Goal: Task Accomplishment & Management: Use online tool/utility

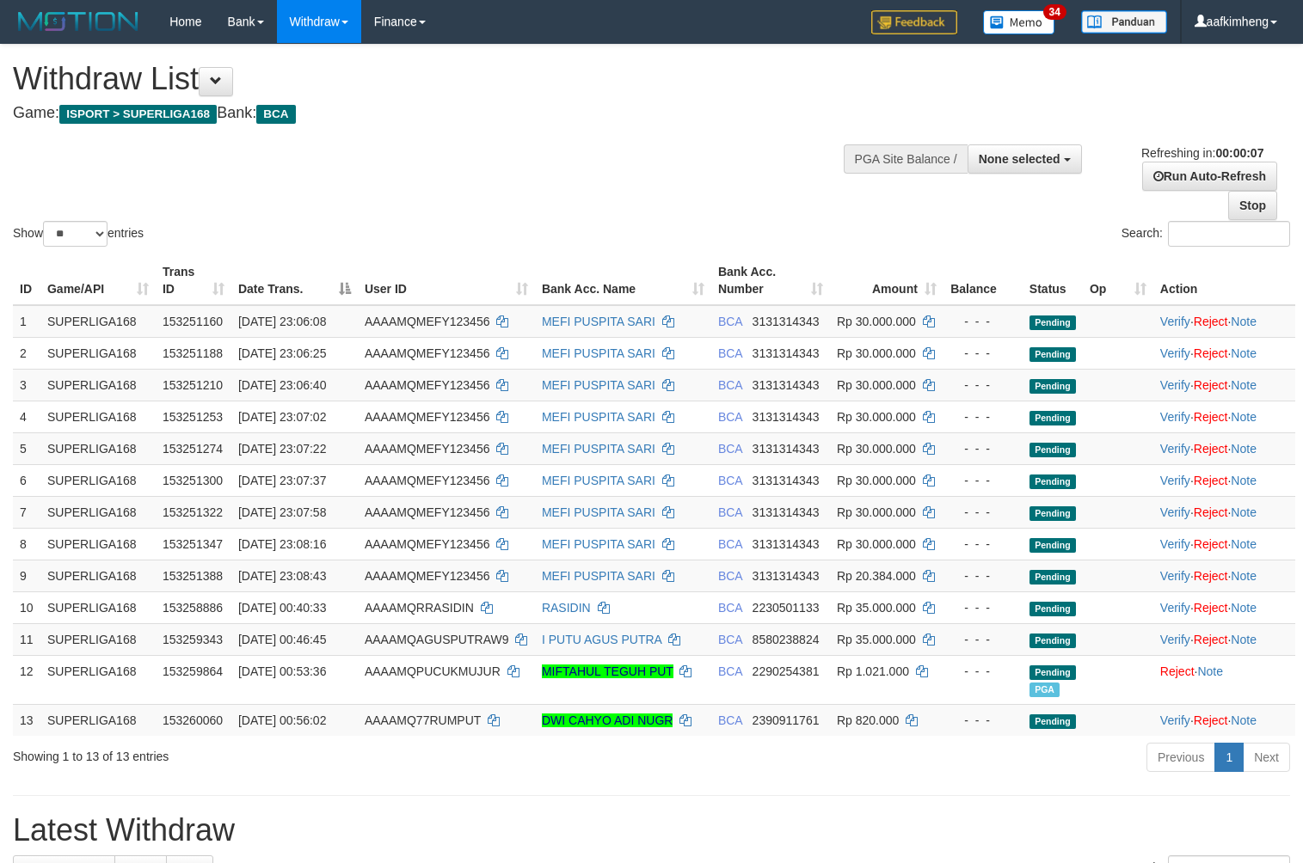
select select
select select "**"
select select
select select "**"
select select
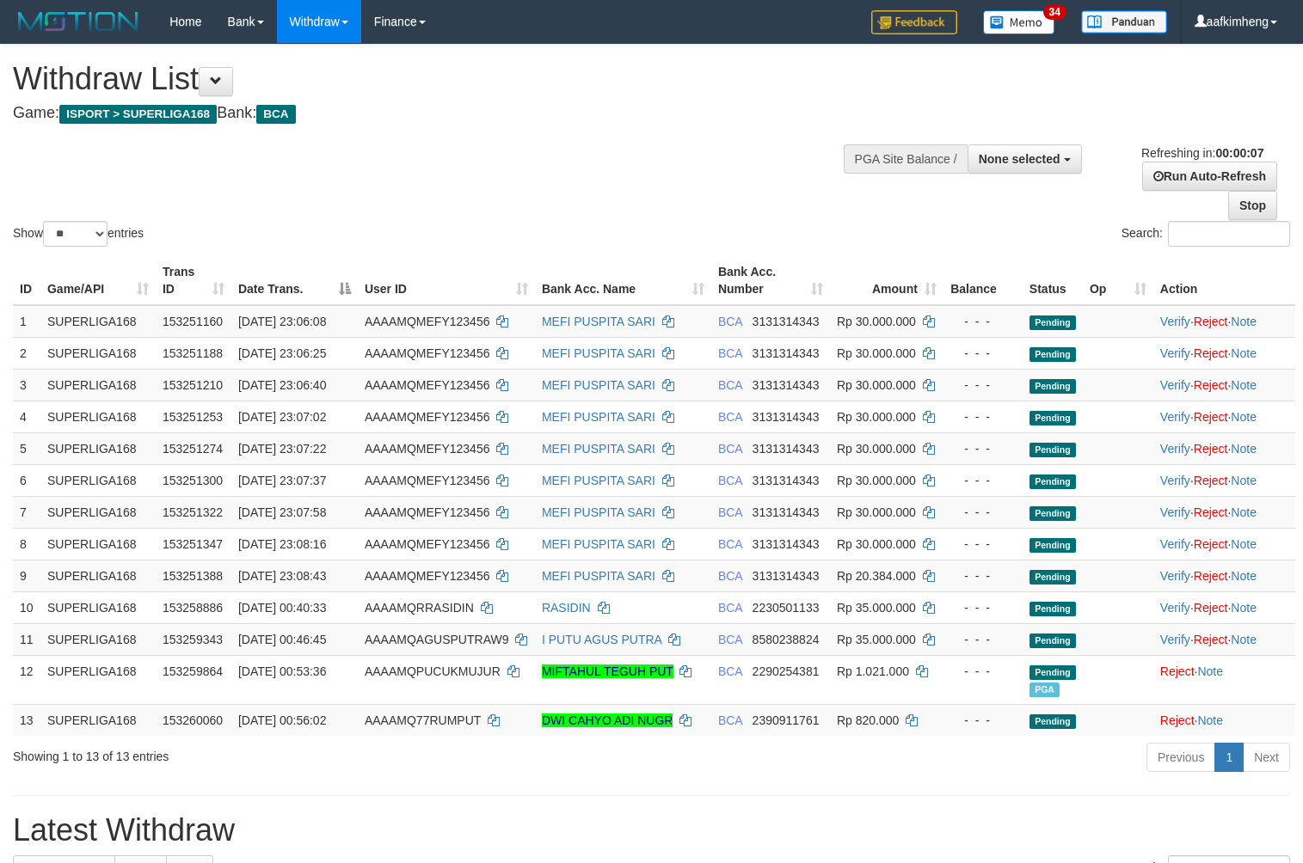
select select "**"
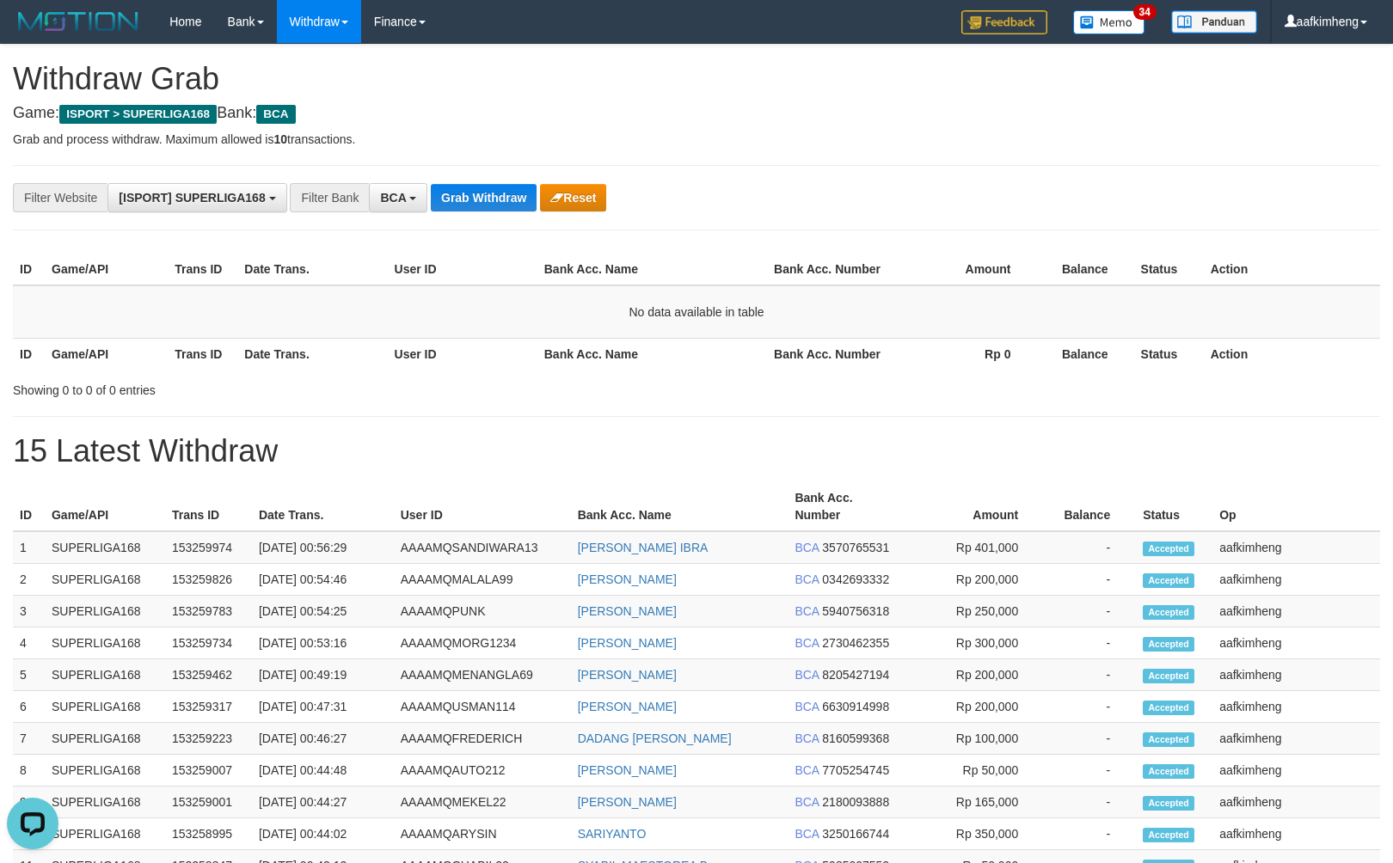
click at [507, 202] on button "Grab Withdraw" at bounding box center [484, 198] width 106 height 28
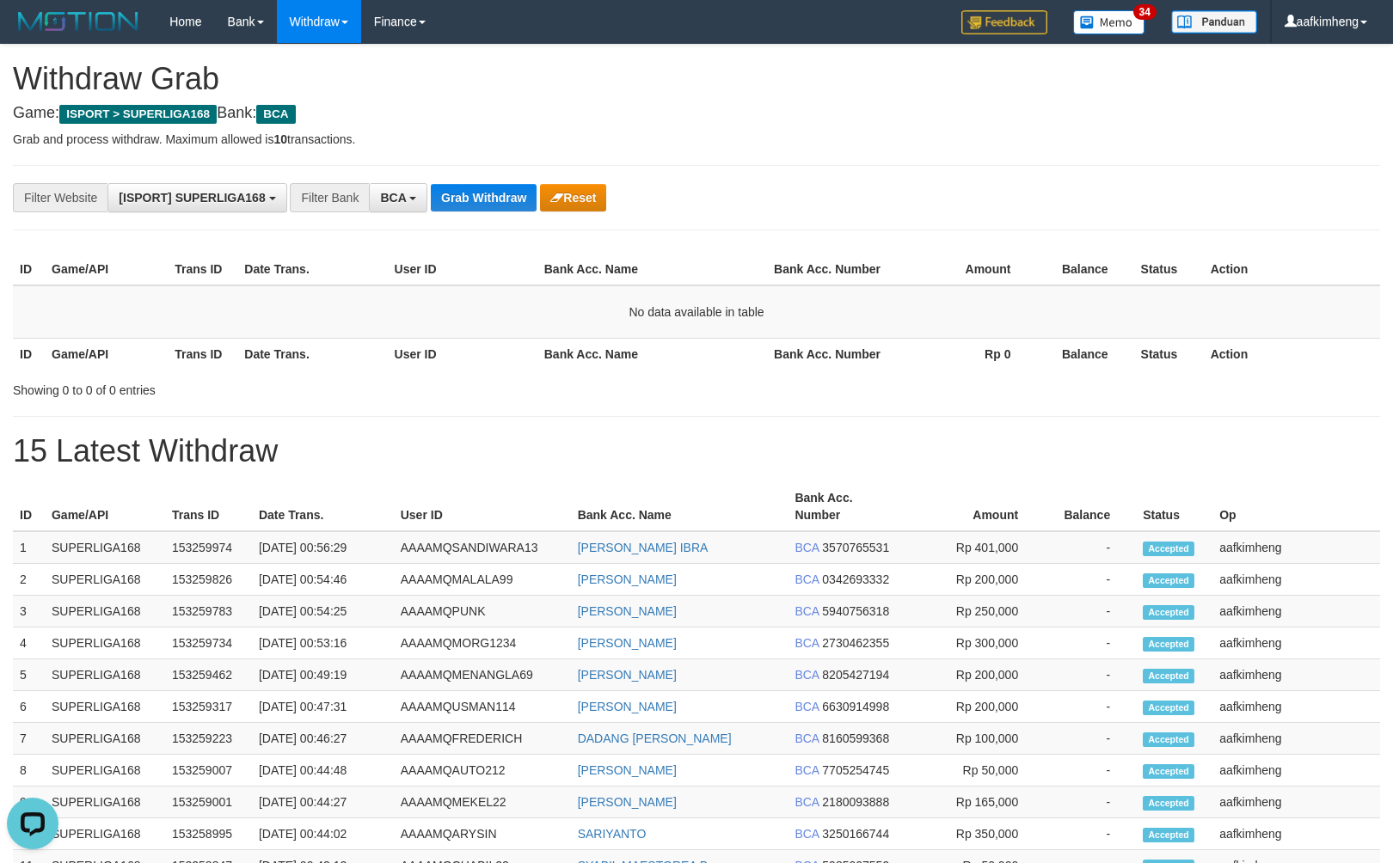
click at [507, 202] on button "Grab Withdraw" at bounding box center [484, 198] width 106 height 28
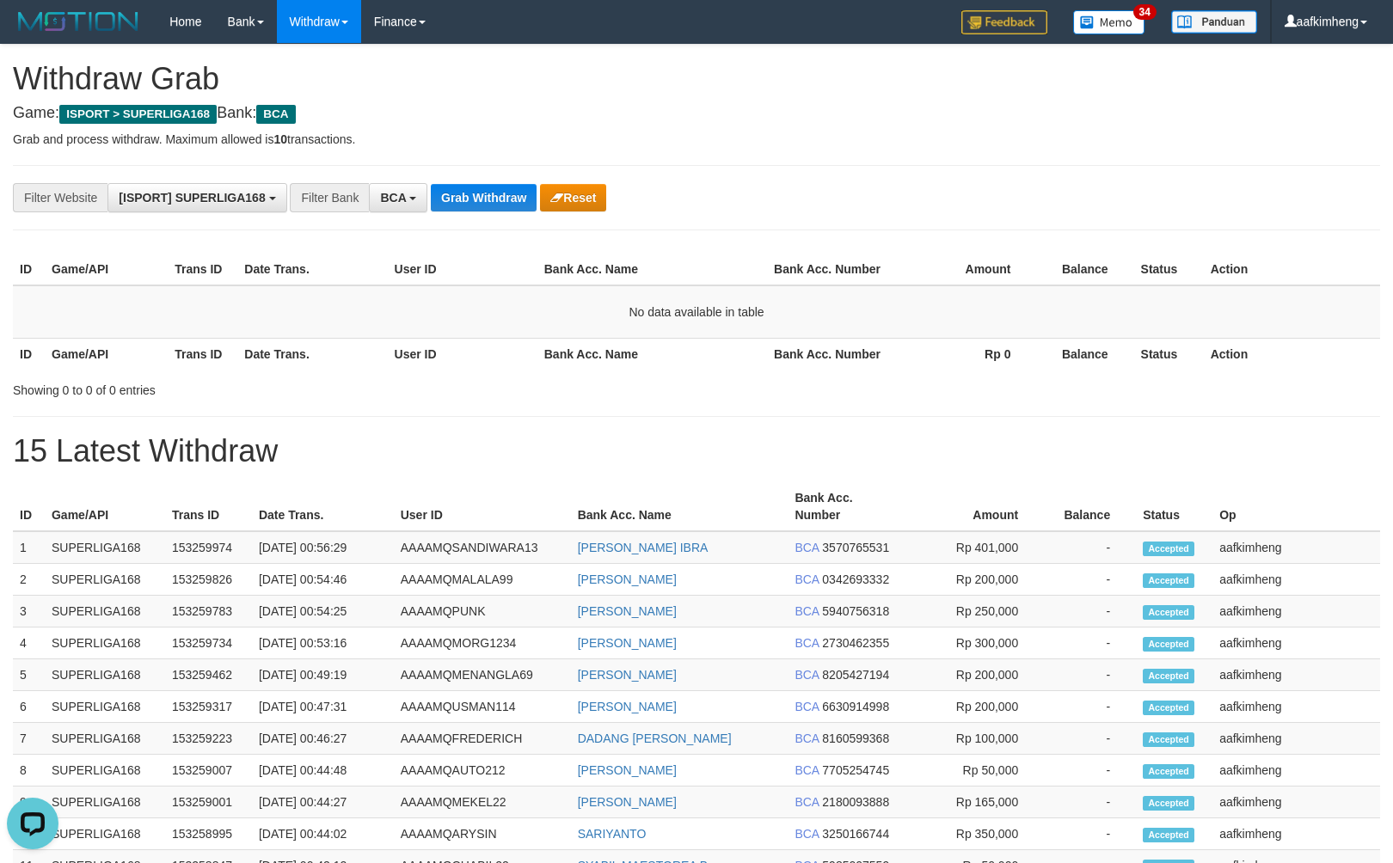
click at [507, 202] on button "Grab Withdraw" at bounding box center [484, 198] width 106 height 28
click at [500, 198] on button "Grab Withdraw" at bounding box center [484, 198] width 106 height 28
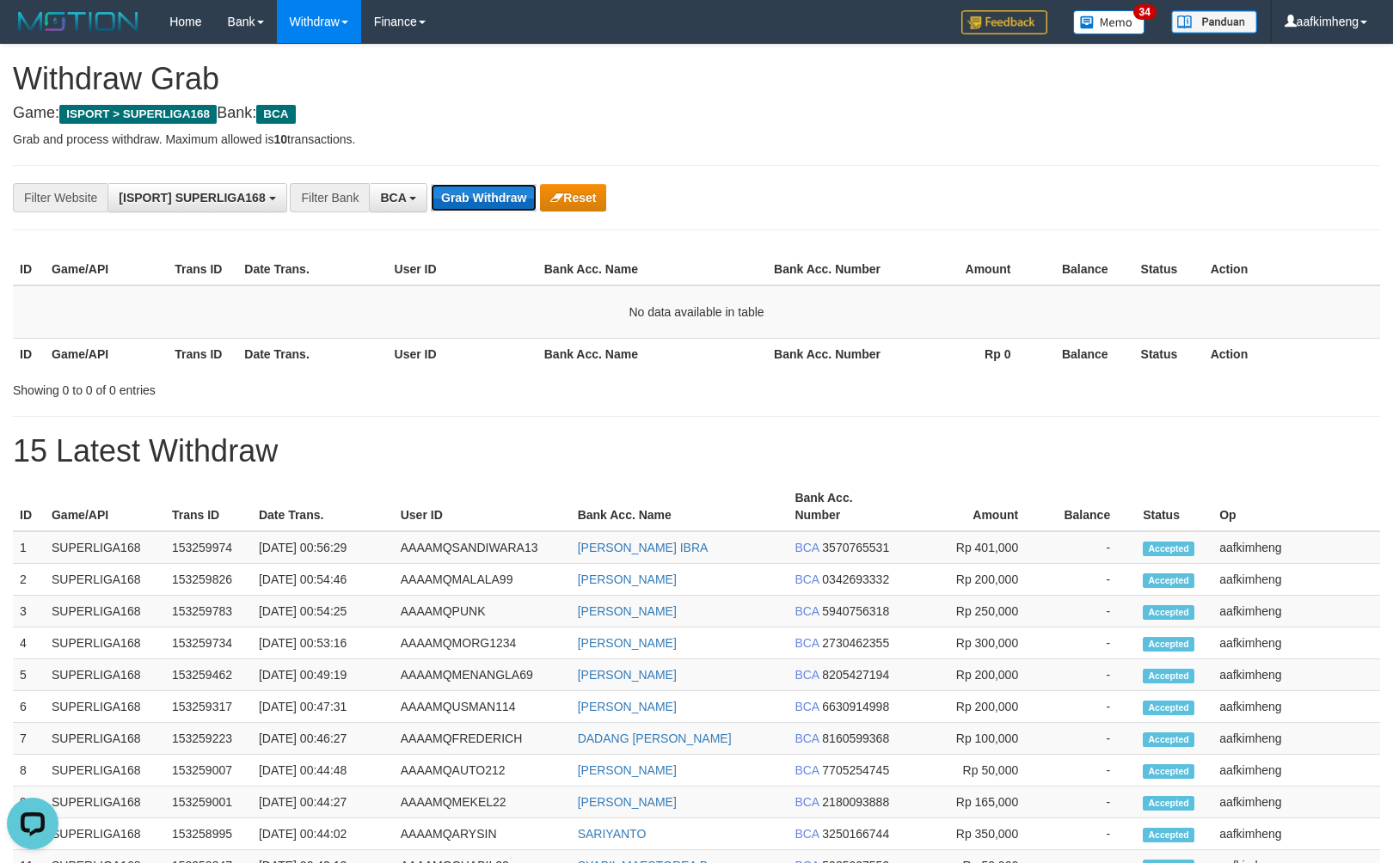
click at [500, 198] on button "Grab Withdraw" at bounding box center [484, 198] width 106 height 28
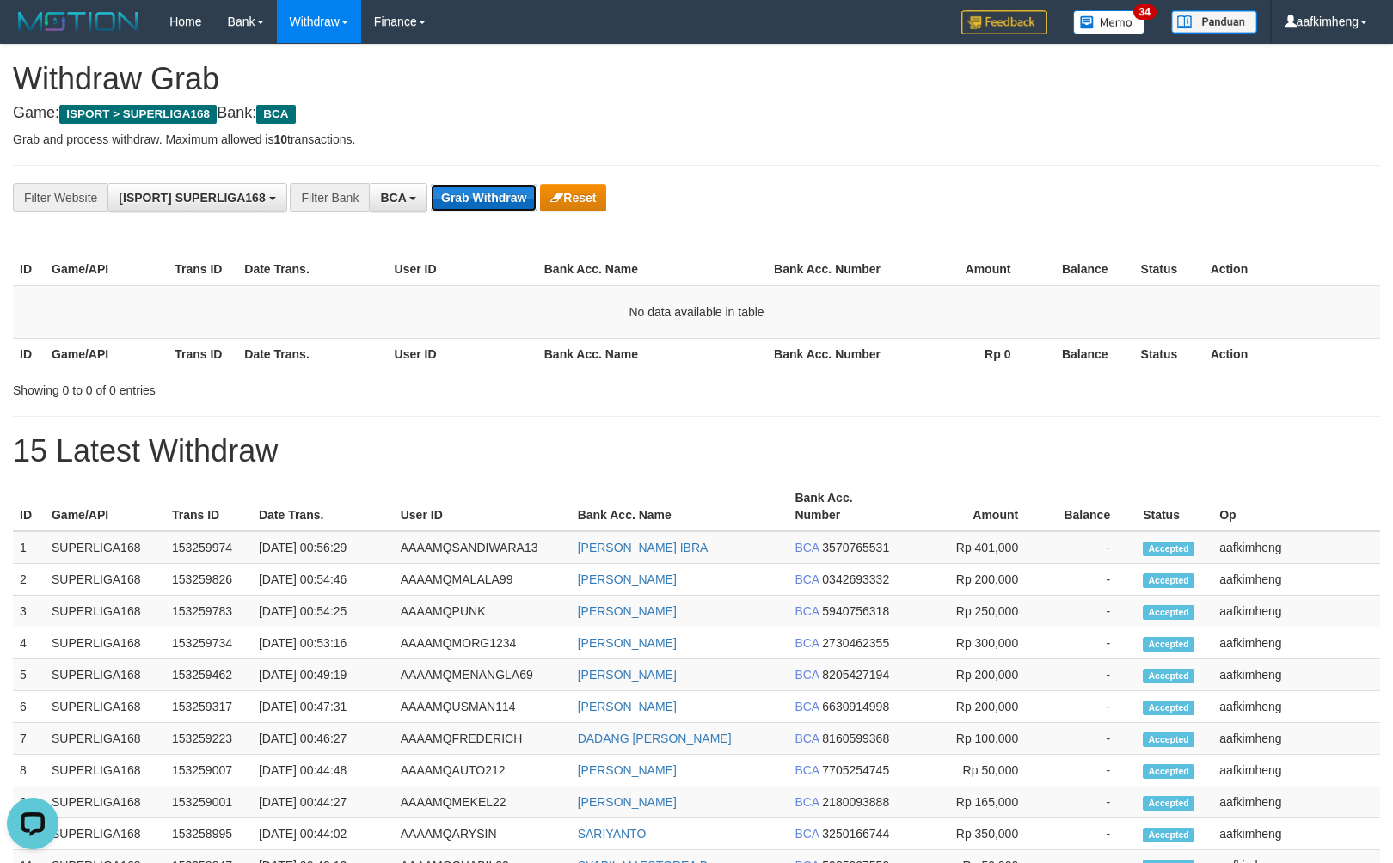
click at [500, 198] on button "Grab Withdraw" at bounding box center [484, 198] width 106 height 28
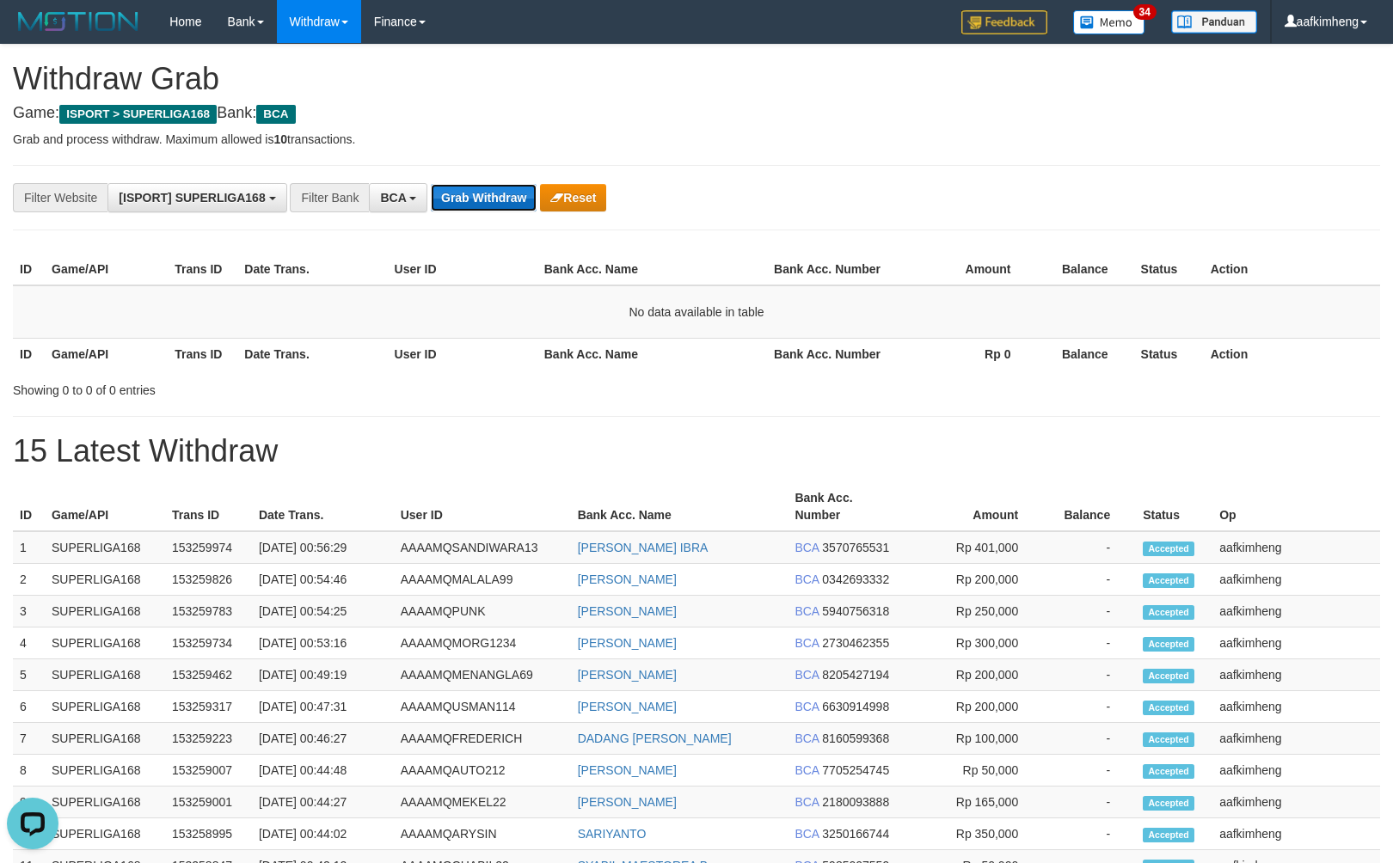
click at [500, 198] on button "Grab Withdraw" at bounding box center [484, 198] width 106 height 28
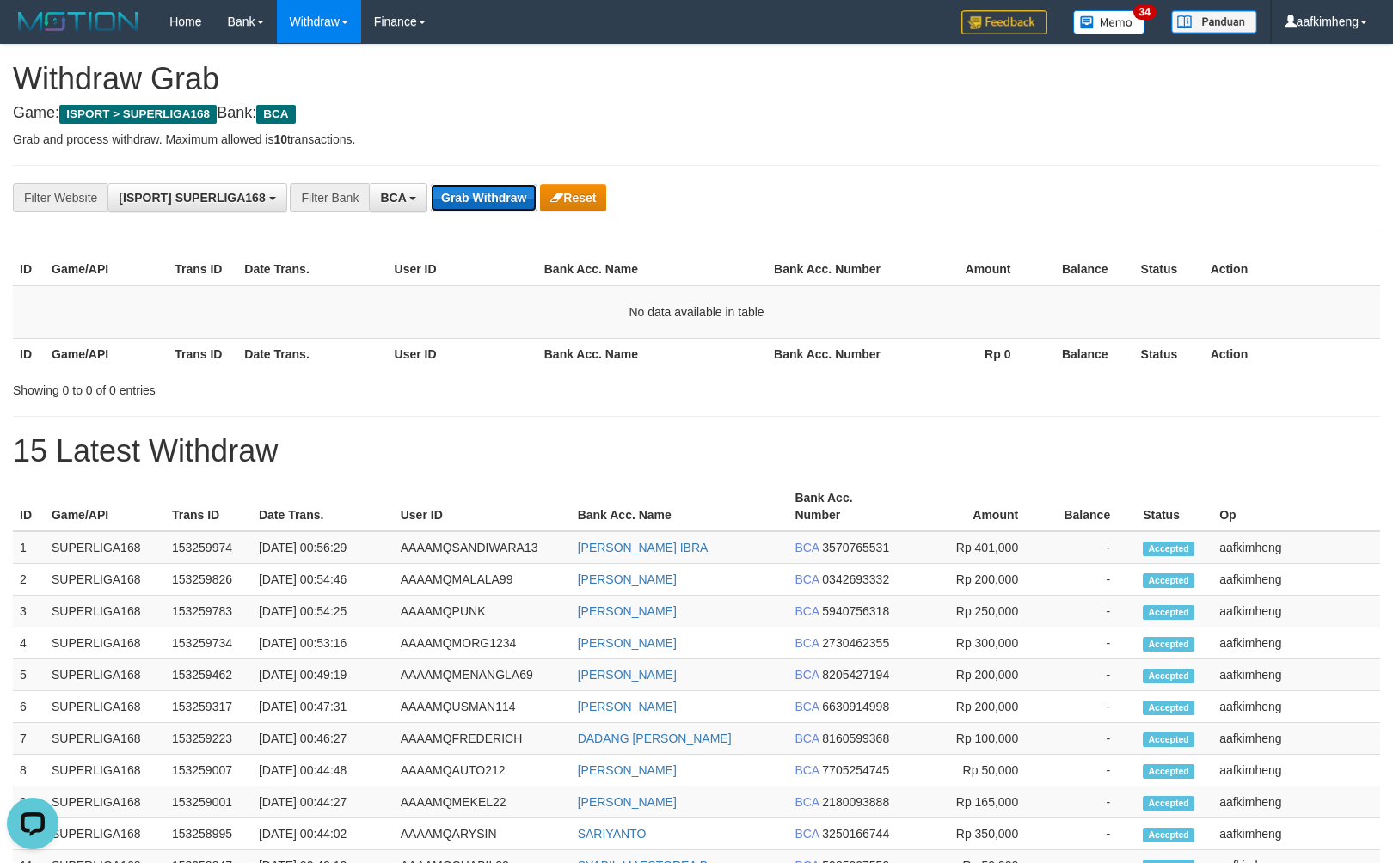
click at [500, 198] on button "Grab Withdraw" at bounding box center [484, 198] width 106 height 28
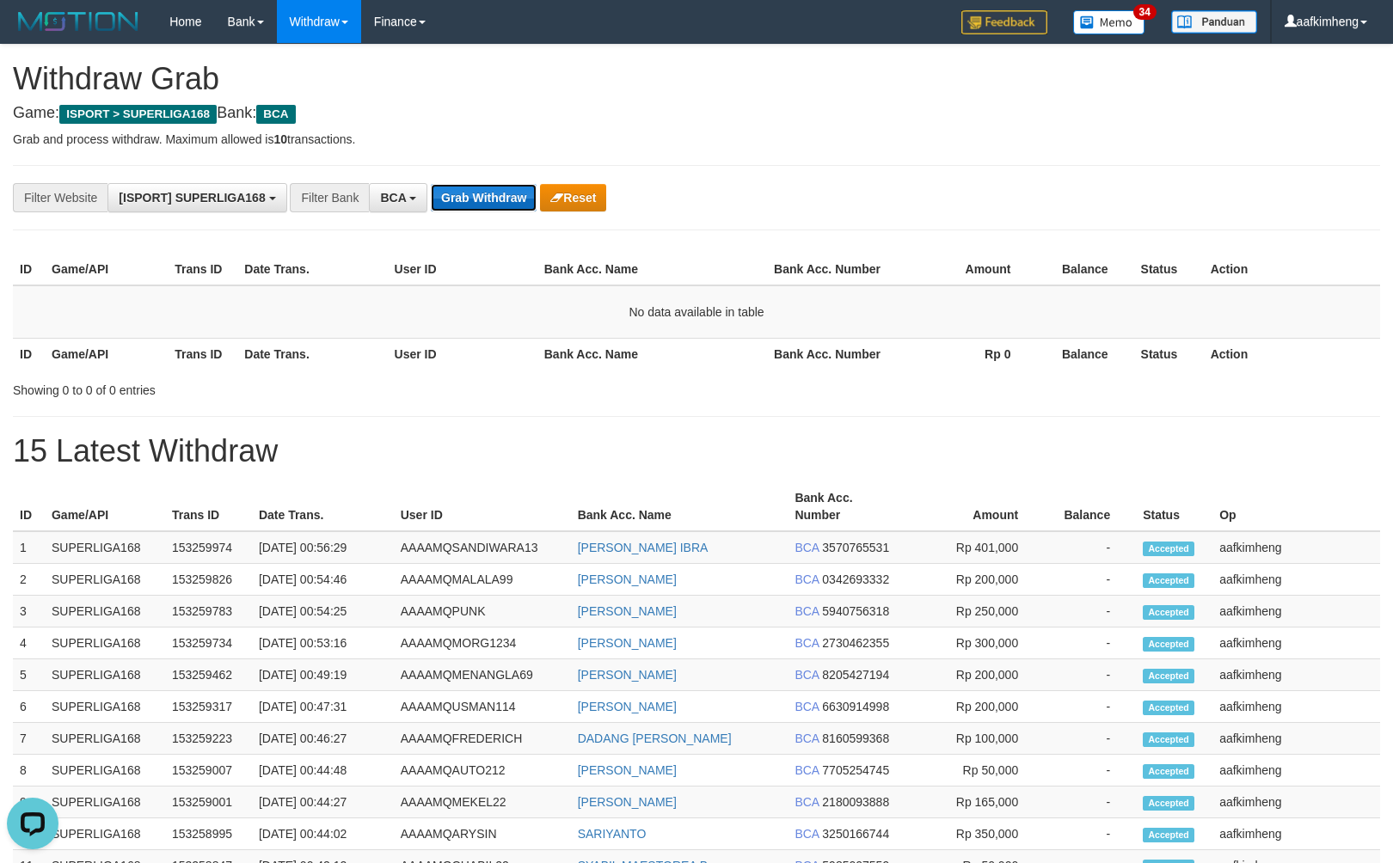
click at [500, 198] on button "Grab Withdraw" at bounding box center [484, 198] width 106 height 28
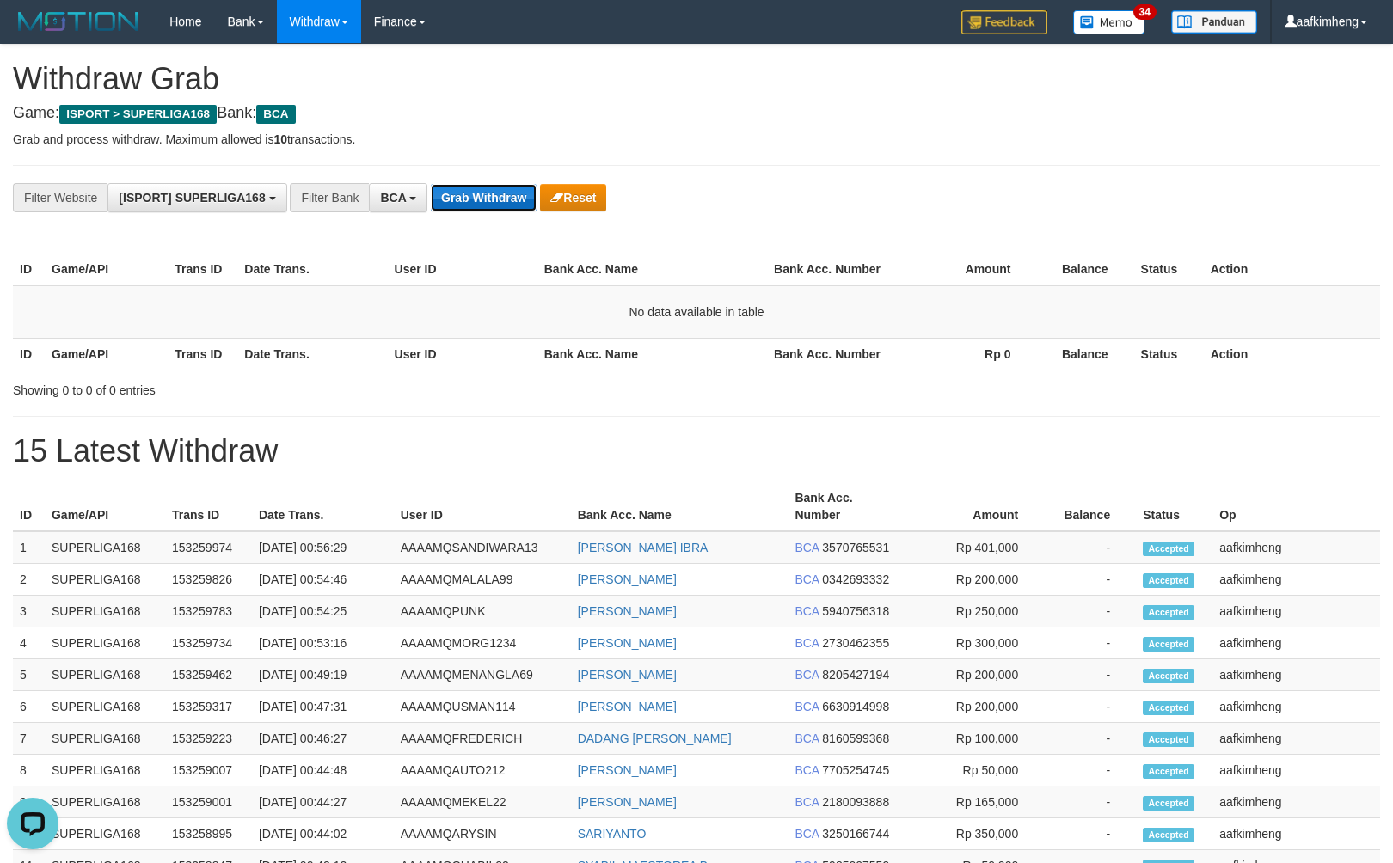
click at [500, 198] on button "Grab Withdraw" at bounding box center [484, 198] width 106 height 28
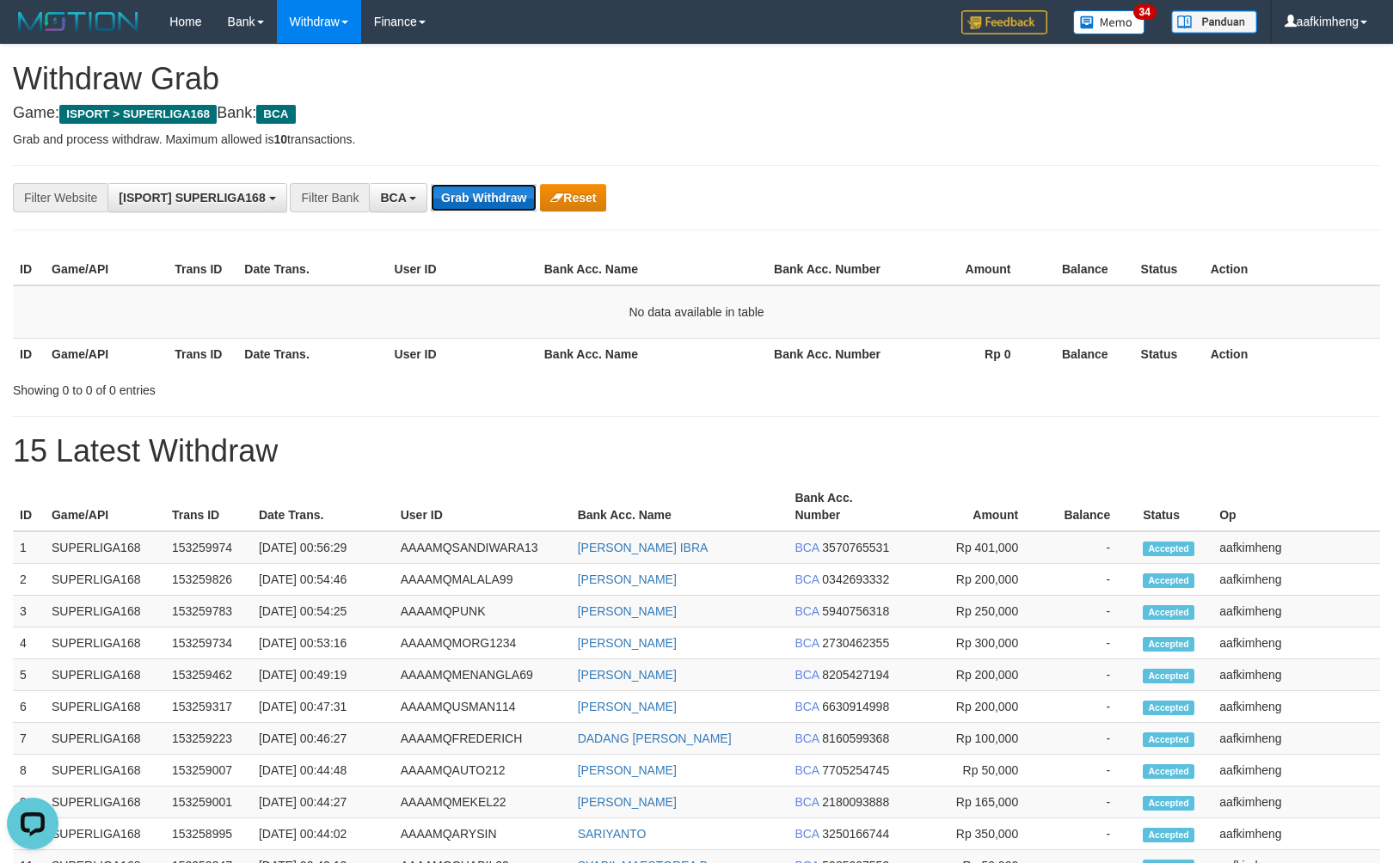
click at [500, 198] on button "Grab Withdraw" at bounding box center [484, 198] width 106 height 28
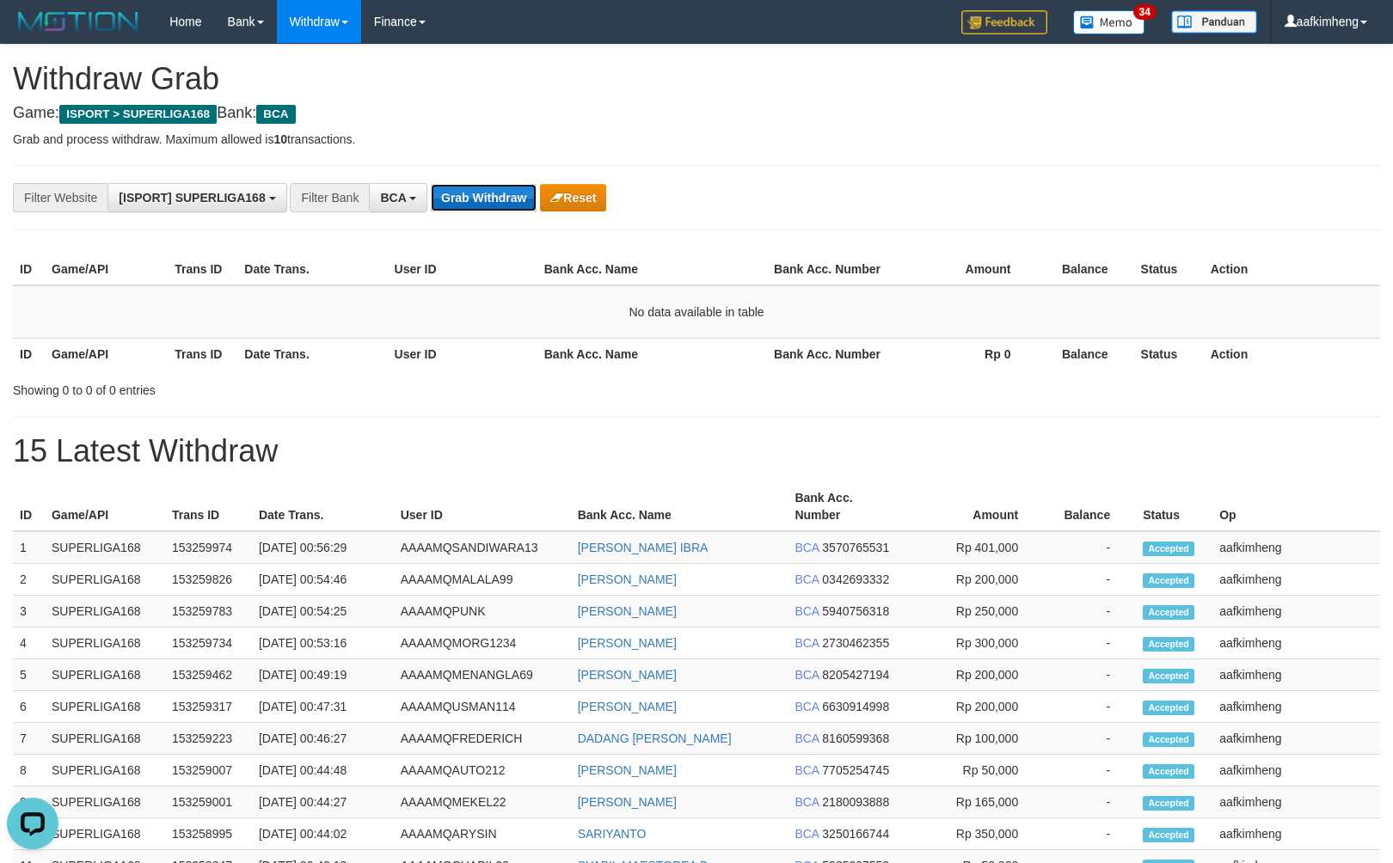
click at [500, 198] on button "Grab Withdraw" at bounding box center [484, 198] width 106 height 28
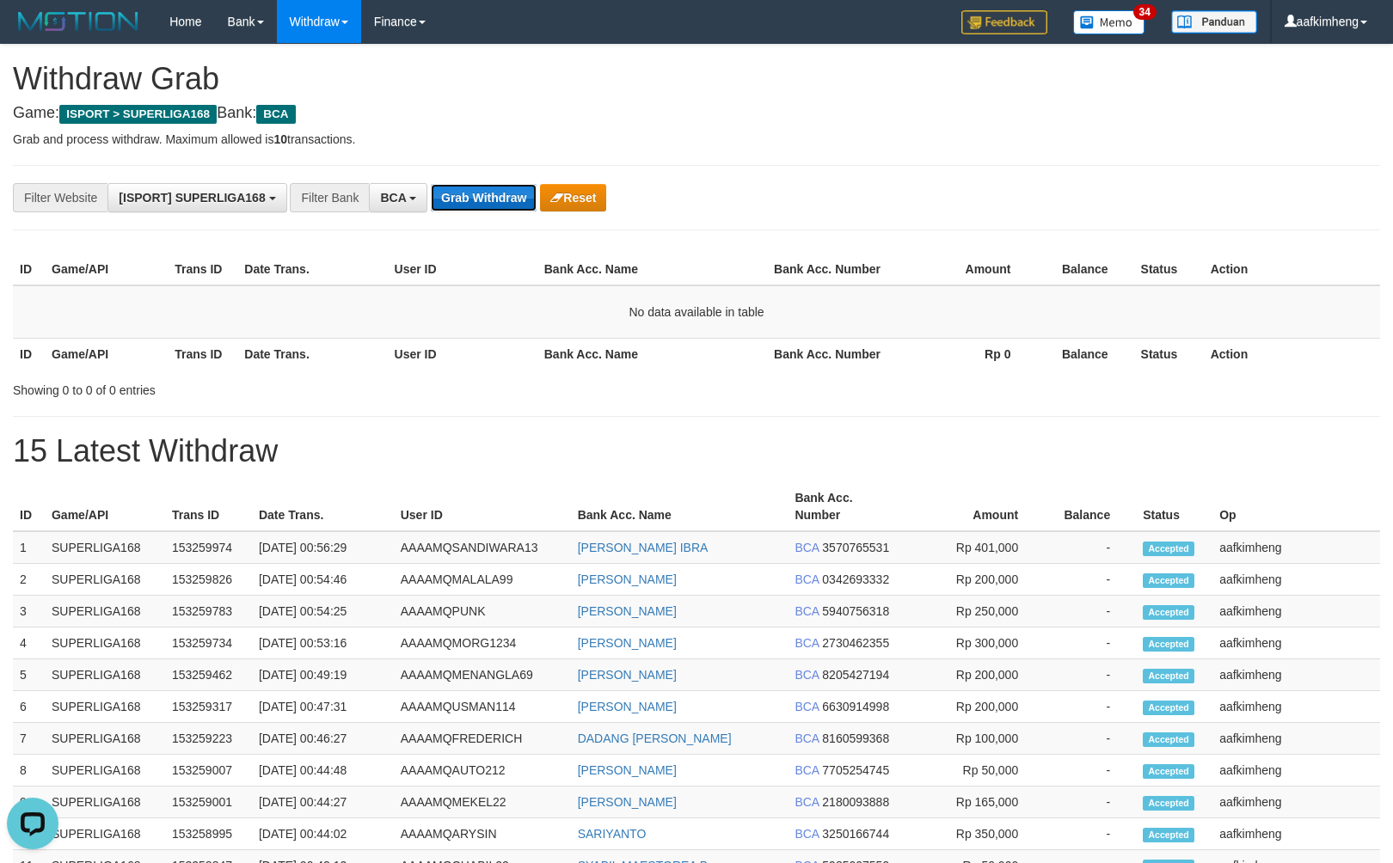
click at [500, 198] on button "Grab Withdraw" at bounding box center [484, 198] width 106 height 28
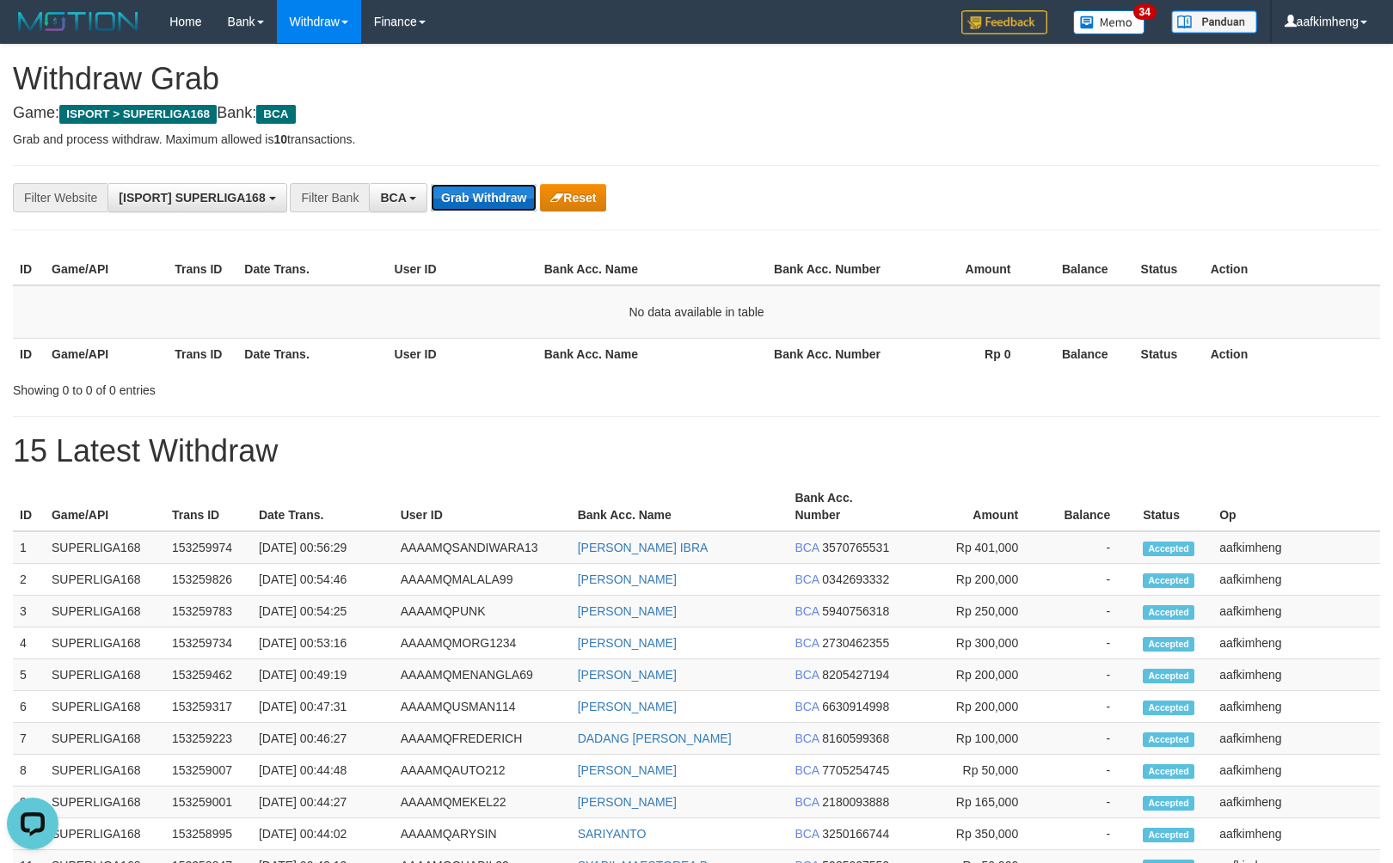
click at [500, 198] on button "Grab Withdraw" at bounding box center [484, 198] width 106 height 28
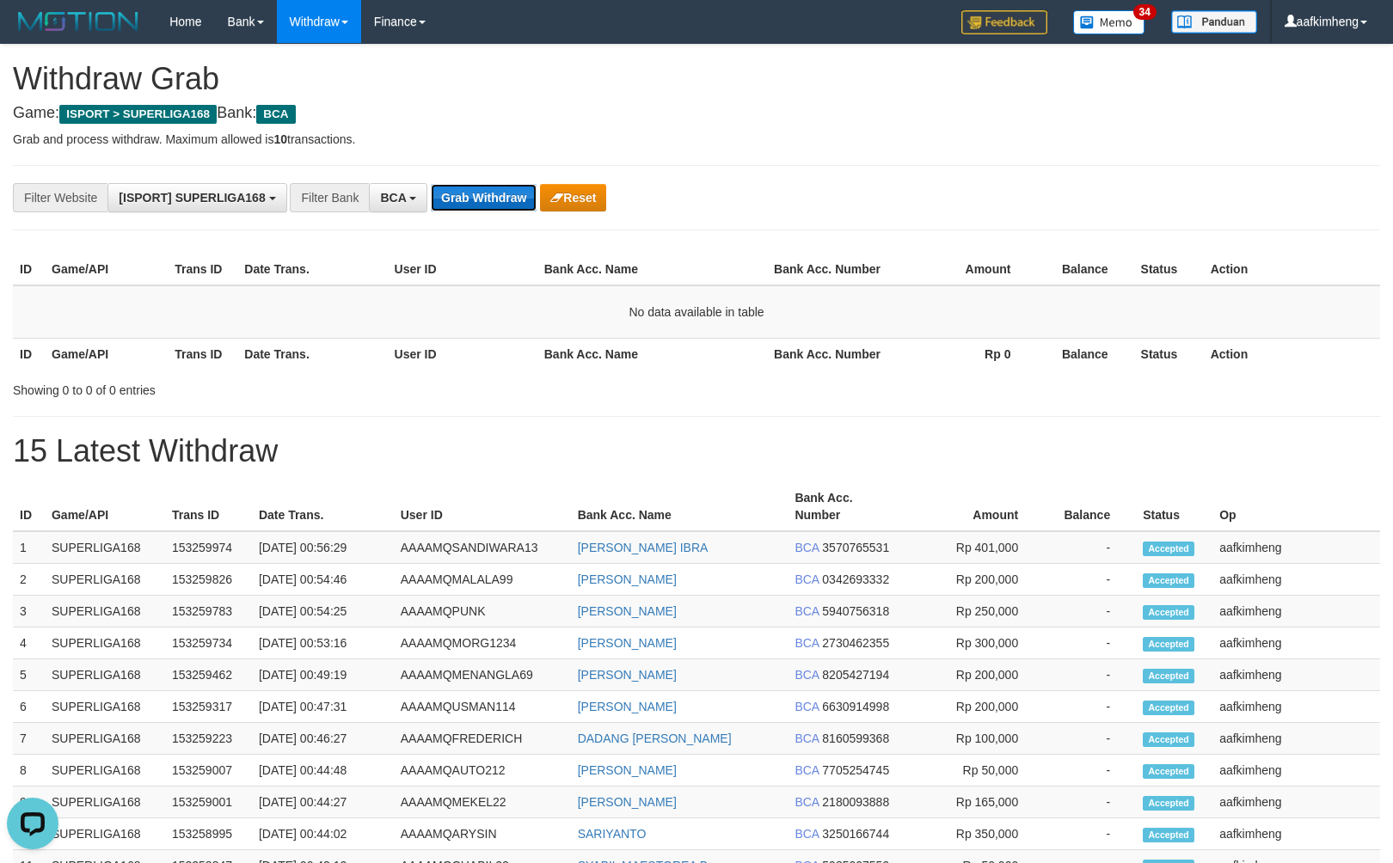
click at [500, 198] on button "Grab Withdraw" at bounding box center [484, 198] width 106 height 28
